Goal: Task Accomplishment & Management: Use online tool/utility

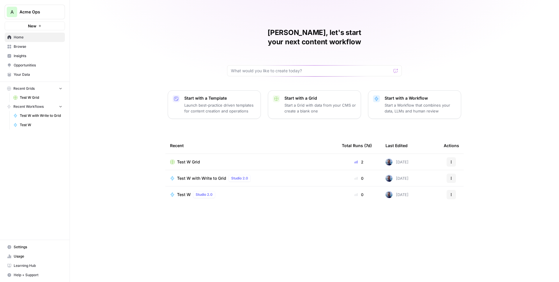
click at [20, 74] on span "Your Data" at bounding box center [38, 74] width 49 height 5
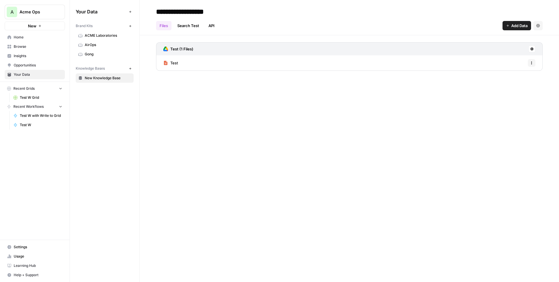
click at [28, 245] on span "Settings" at bounding box center [38, 246] width 49 height 5
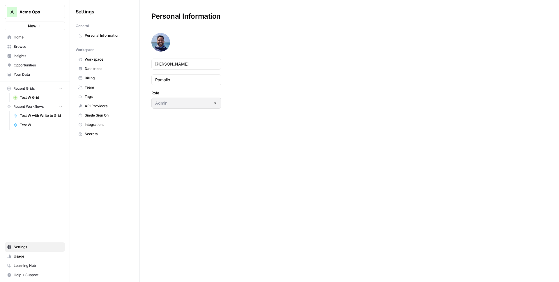
click at [93, 85] on span "Team" at bounding box center [108, 87] width 46 height 5
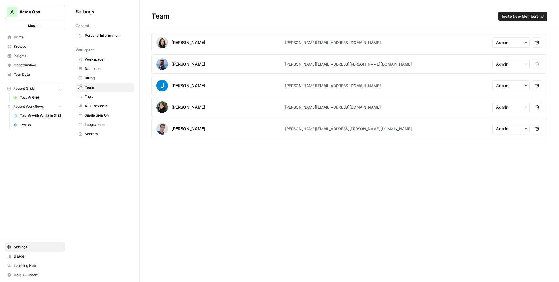
click at [23, 79] on nav "Home Browse Insights Opportunities Your Data" at bounding box center [35, 55] width 70 height 51
click at [24, 74] on span "Your Data" at bounding box center [38, 74] width 49 height 5
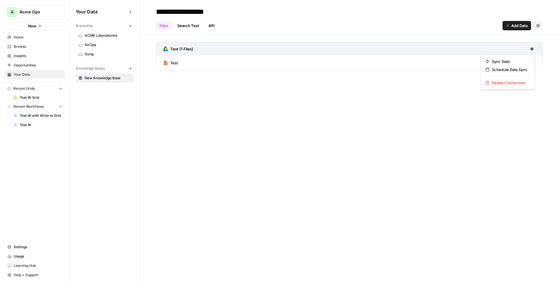
click at [532, 49] on icon at bounding box center [532, 48] width 3 height 3
click at [445, 47] on div "Test (1 Files)" at bounding box center [349, 48] width 387 height 13
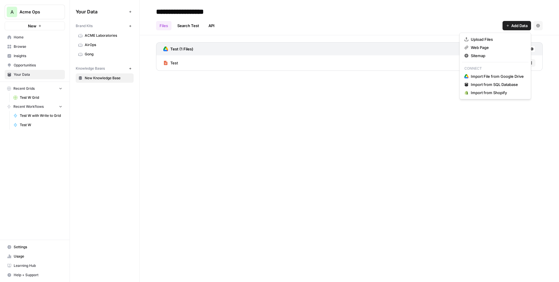
click at [516, 24] on span "Add Data" at bounding box center [519, 26] width 16 height 6
click at [481, 75] on span "Import File from Google Drive" at bounding box center [497, 76] width 53 height 6
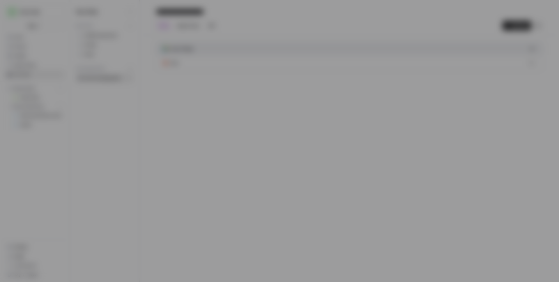
type input "[EMAIL_ADDRESS][DOMAIN_NAME]"
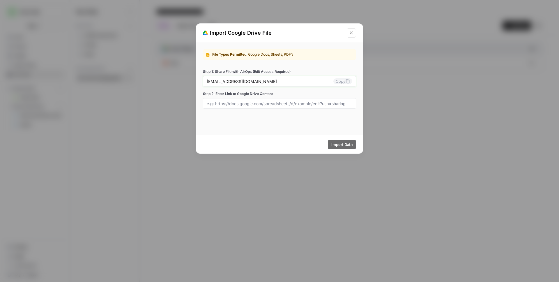
click at [342, 82] on button "Copy" at bounding box center [342, 81] width 19 height 6
